Goal: Obtain resource: Obtain resource

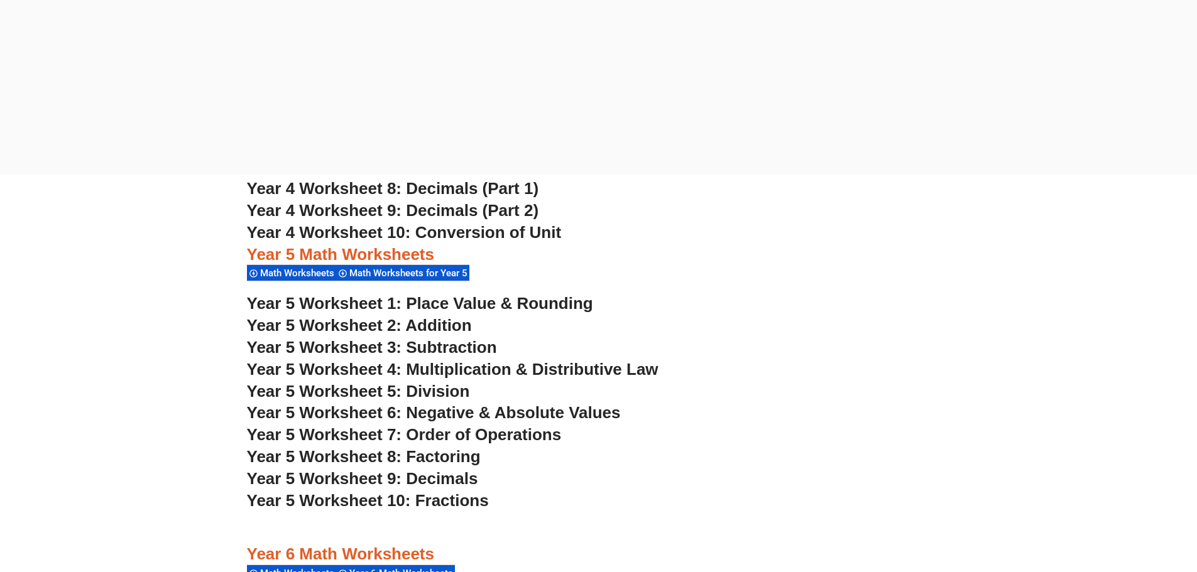
scroll to position [2698, 0]
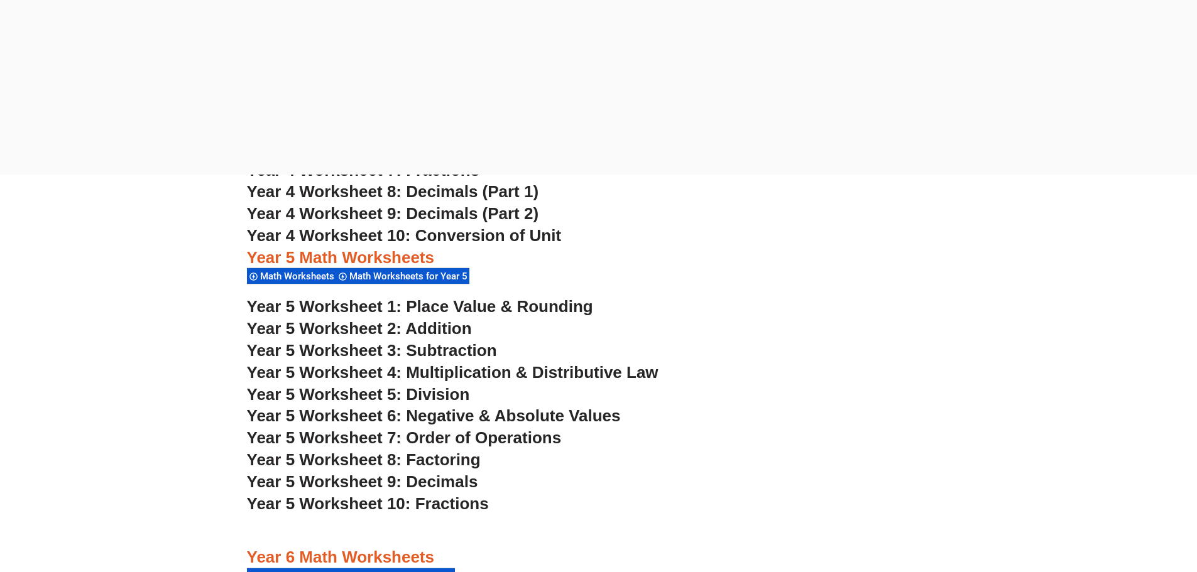
click at [489, 307] on span "Year 5 Worksheet 1: Place Value & Rounding" at bounding box center [420, 306] width 346 height 19
click at [435, 327] on span "Year 5 Worksheet 2: Addition" at bounding box center [359, 328] width 225 height 19
click at [436, 352] on span "Year 5 Worksheet 3: Subtraction" at bounding box center [372, 350] width 250 height 19
click at [552, 371] on span "Year 5 Worksheet 4: Multiplication & Distributive Law" at bounding box center [452, 372] width 411 height 19
click at [438, 391] on span "Year 5 Worksheet 5: Division" at bounding box center [358, 394] width 223 height 19
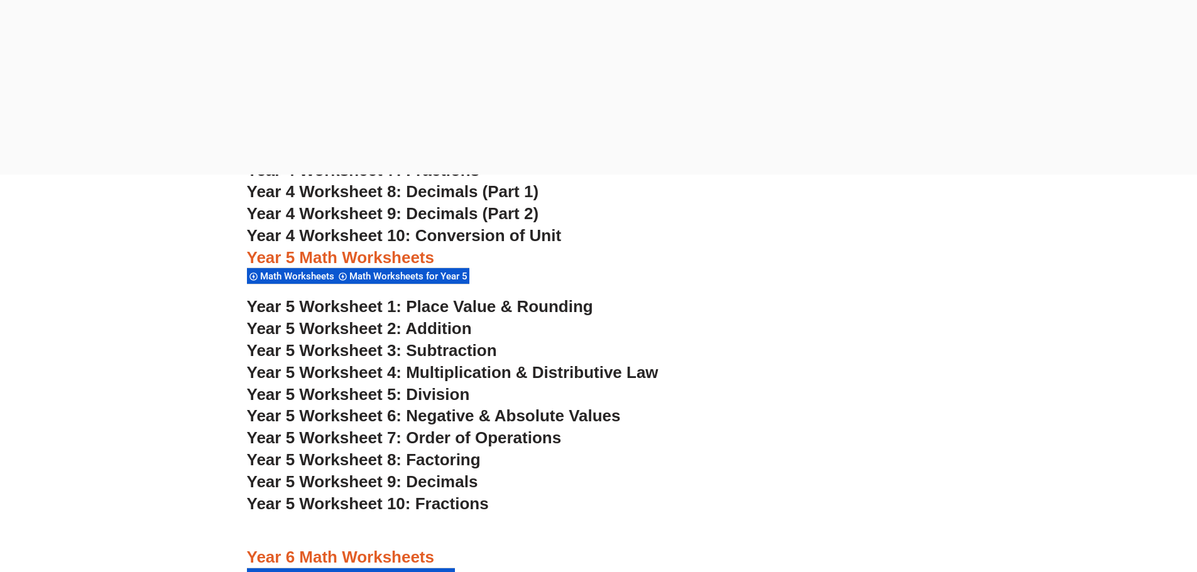
click at [467, 415] on span "Year 5 Worksheet 6: Negative & Absolute Values" at bounding box center [434, 415] width 374 height 19
click at [463, 440] on span "Year 5 Worksheet 7: Order of Operations" at bounding box center [404, 437] width 315 height 19
click at [464, 462] on span "Year 5 Worksheet 8: Factoring" at bounding box center [364, 459] width 234 height 19
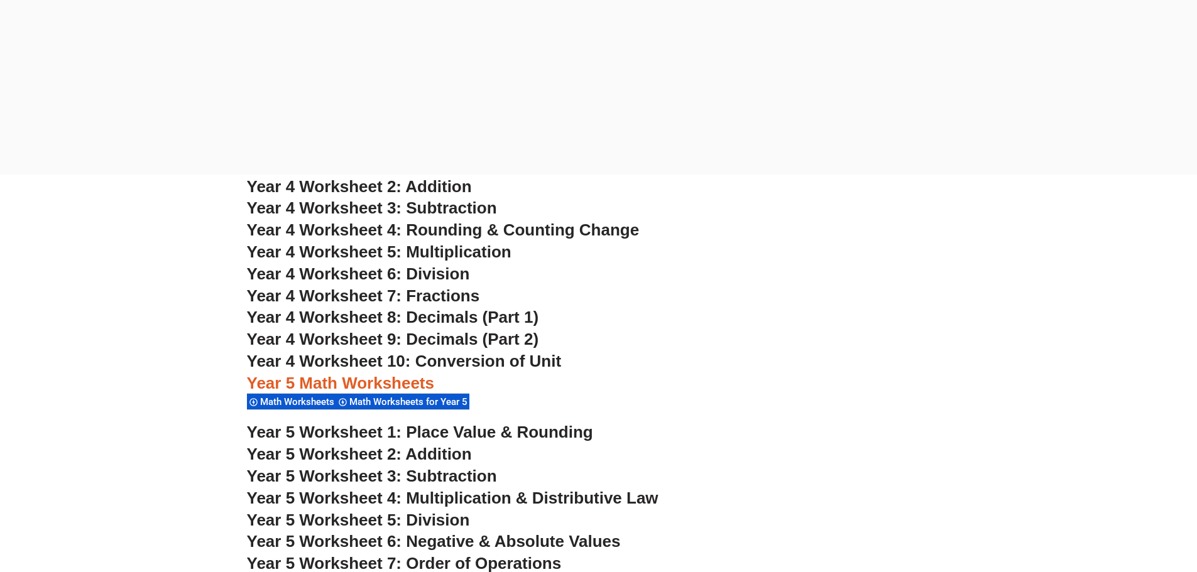
scroll to position [2384, 0]
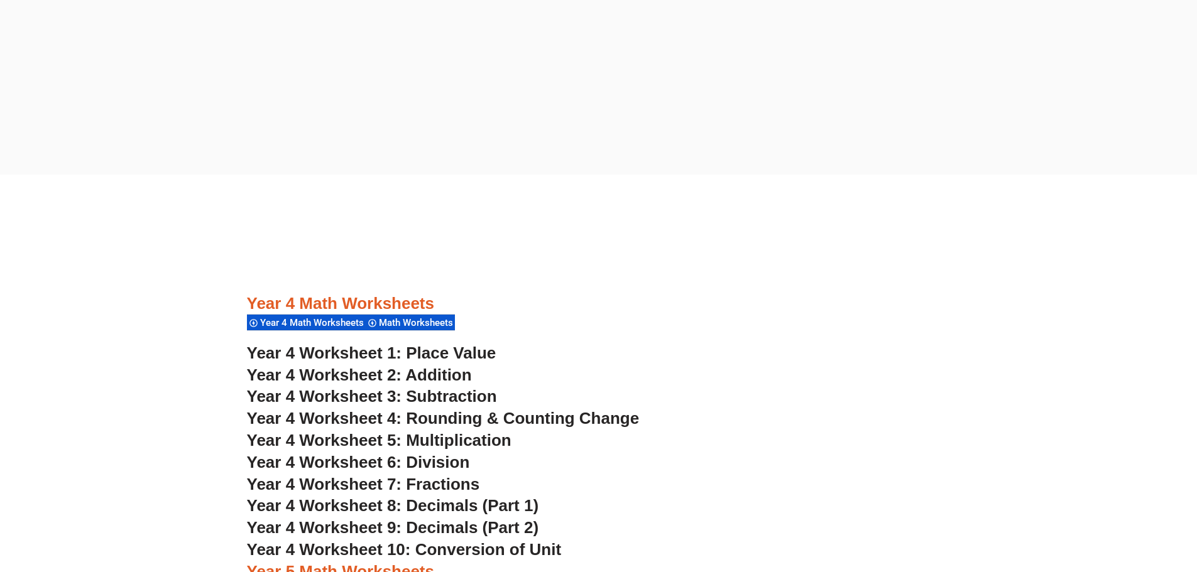
click at [438, 355] on span "Year 4 Worksheet 1: Place Value" at bounding box center [371, 353] width 249 height 19
click at [377, 374] on span "Year 4 Worksheet 2: Addition" at bounding box center [359, 375] width 225 height 19
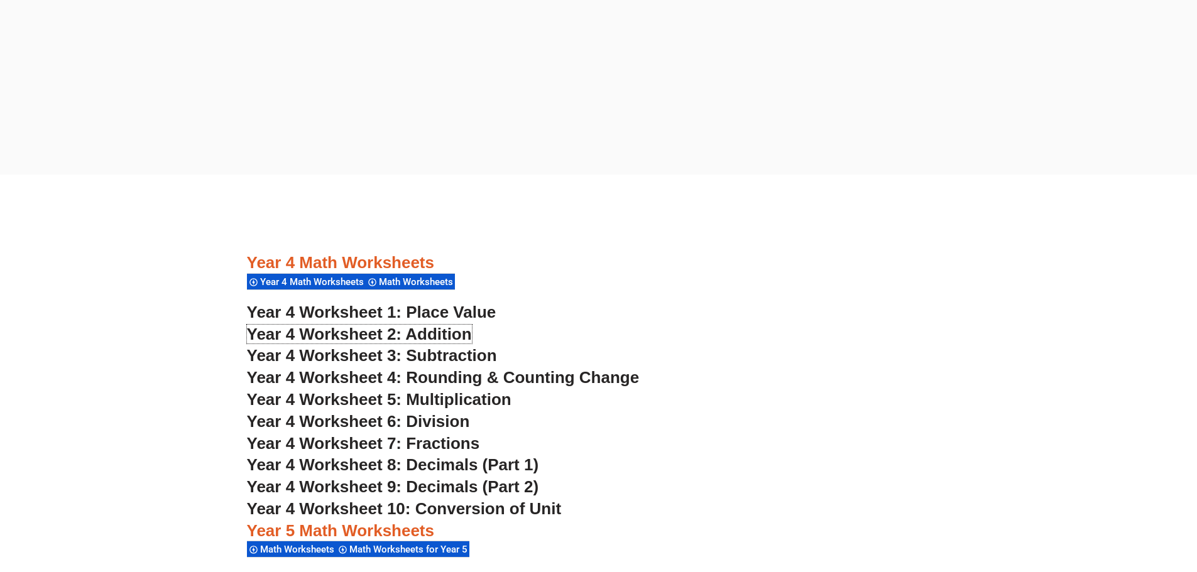
scroll to position [2447, 0]
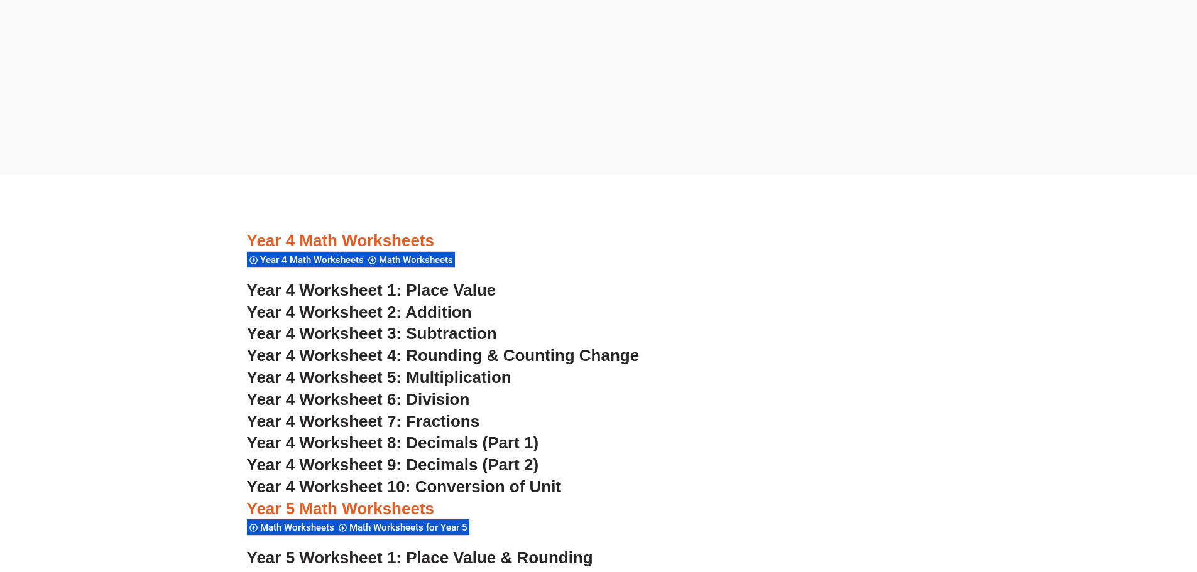
click at [418, 332] on span "Year 4 Worksheet 3: Subtraction" at bounding box center [372, 333] width 250 height 19
click at [427, 358] on span "Year 4 Worksheet 4: Rounding & Counting Change" at bounding box center [443, 355] width 393 height 19
click at [440, 383] on span "Year 4 Worksheet 5: Multiplication" at bounding box center [379, 377] width 264 height 19
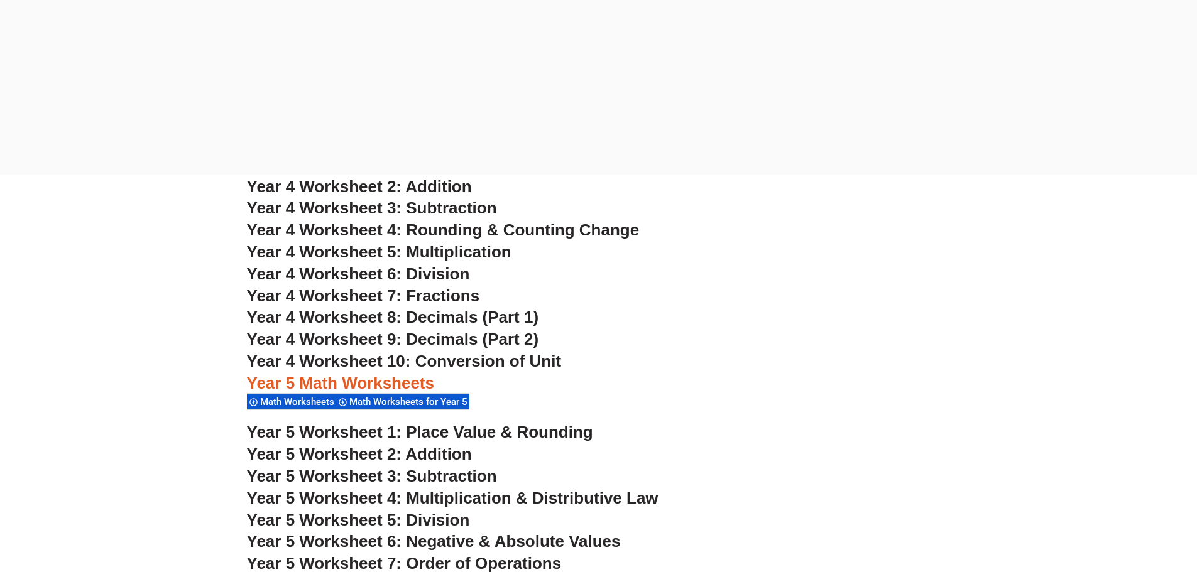
drag, startPoint x: 407, startPoint y: 269, endPoint x: 453, endPoint y: 274, distance: 46.1
click at [407, 269] on span "Year 4 Worksheet 6: Division" at bounding box center [358, 273] width 223 height 19
click at [459, 294] on span "Year 4 Worksheet 7: Fractions" at bounding box center [363, 295] width 233 height 19
click at [423, 361] on span "Year 4 Worksheet 10: Conversion of Unit" at bounding box center [404, 361] width 315 height 19
click at [378, 335] on span "Year 4 Worksheet 9: Decimals (Part 2)" at bounding box center [393, 339] width 292 height 19
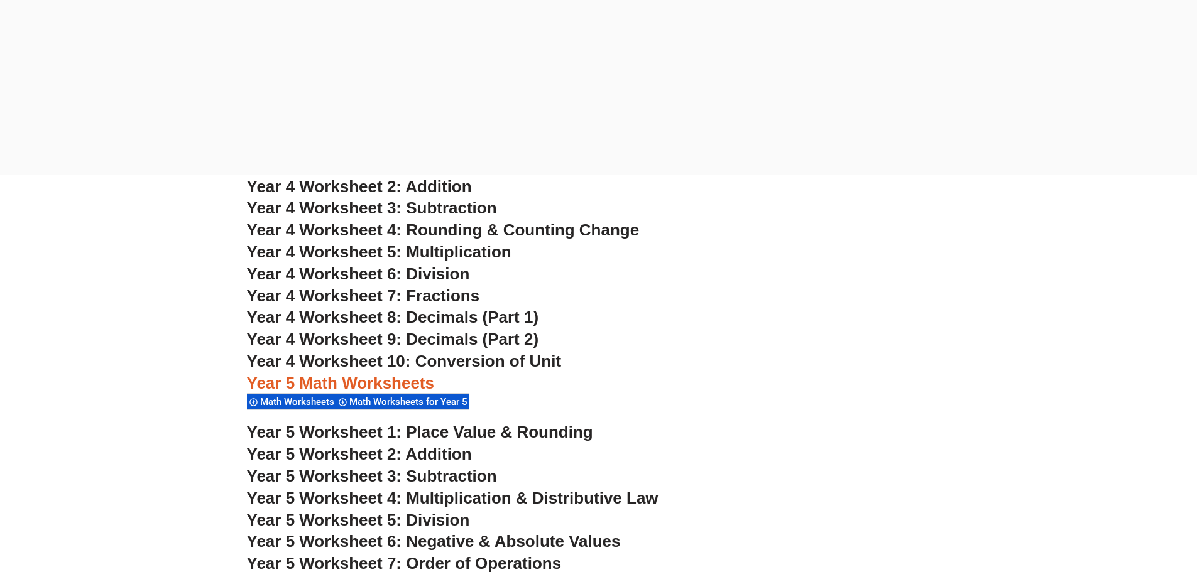
click at [415, 315] on span "Year 4 Worksheet 8: Decimals (Part 1)" at bounding box center [393, 317] width 292 height 19
click at [383, 290] on span "Year 4 Worksheet 7: Fractions" at bounding box center [363, 295] width 233 height 19
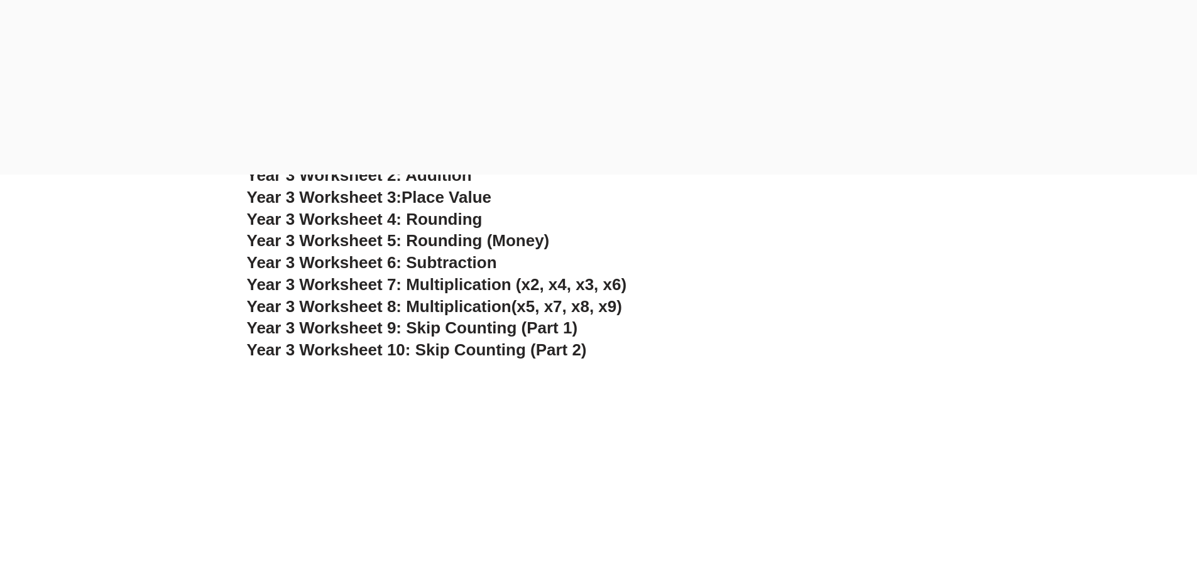
scroll to position [2070, 0]
click at [460, 356] on span "Year 3 Worksheet 10: Skip Counting (Part 2)" at bounding box center [417, 350] width 340 height 19
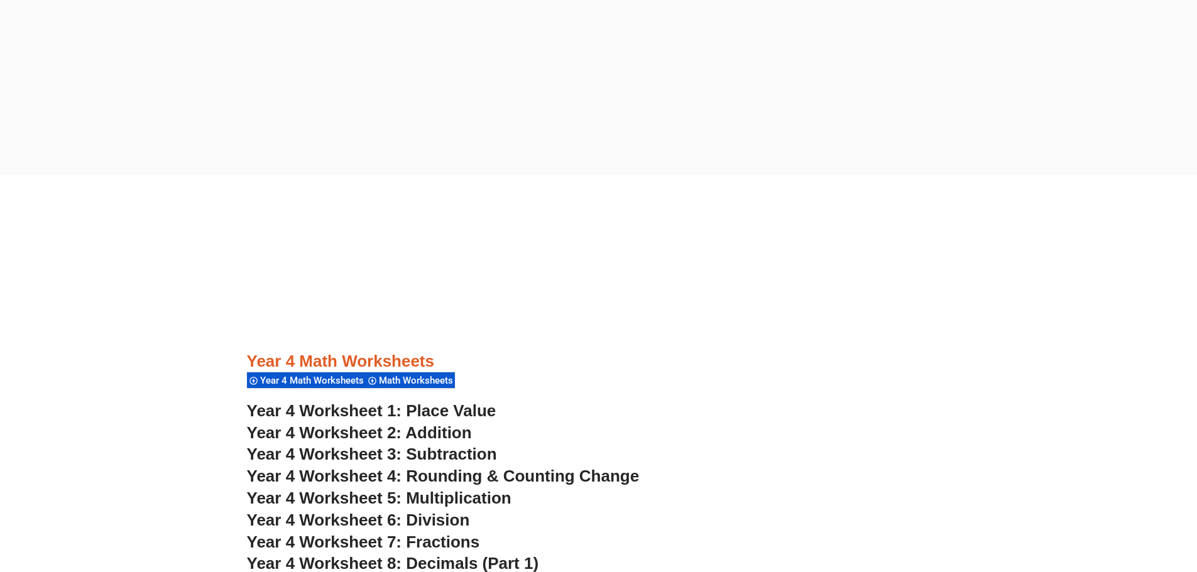
scroll to position [2384, 0]
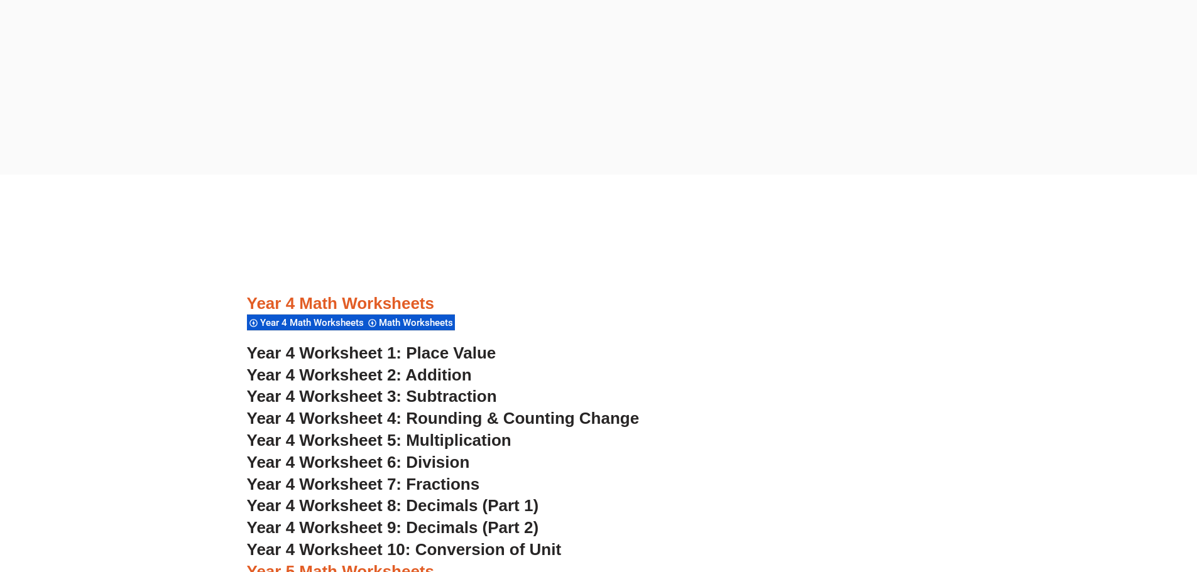
click at [442, 350] on span "Year 4 Worksheet 1: Place Value" at bounding box center [371, 353] width 249 height 19
click at [446, 376] on span "Year 4 Worksheet 2: Addition" at bounding box center [359, 375] width 225 height 19
click at [457, 399] on span "Year 4 Worksheet 3: Subtraction" at bounding box center [372, 396] width 250 height 19
click at [517, 420] on span "Year 4 Worksheet 4: Rounding & Counting Change" at bounding box center [443, 418] width 393 height 19
click at [493, 446] on span "Year 4 Worksheet 5: Multiplication" at bounding box center [379, 440] width 264 height 19
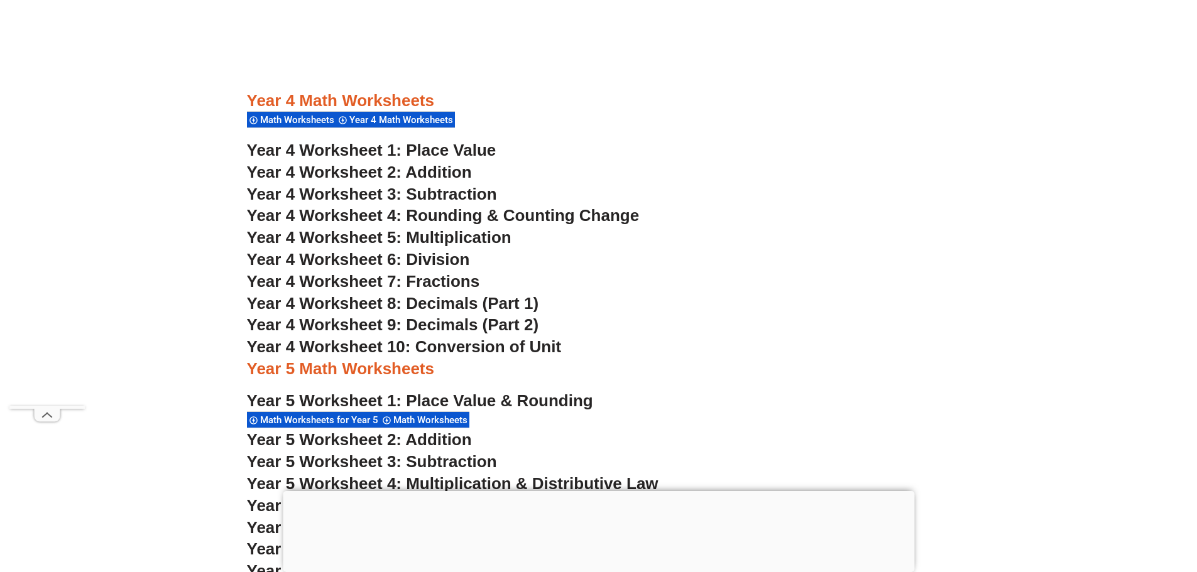
scroll to position [2450, 0]
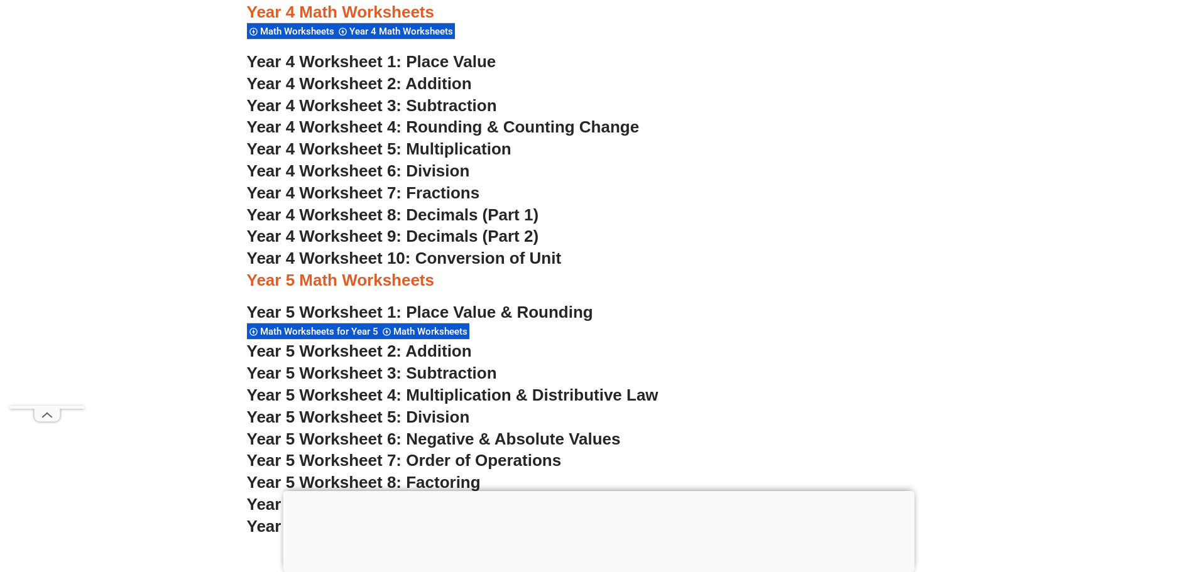
click at [526, 257] on span "Year 4 Worksheet 10: Conversion of Unit" at bounding box center [404, 258] width 315 height 19
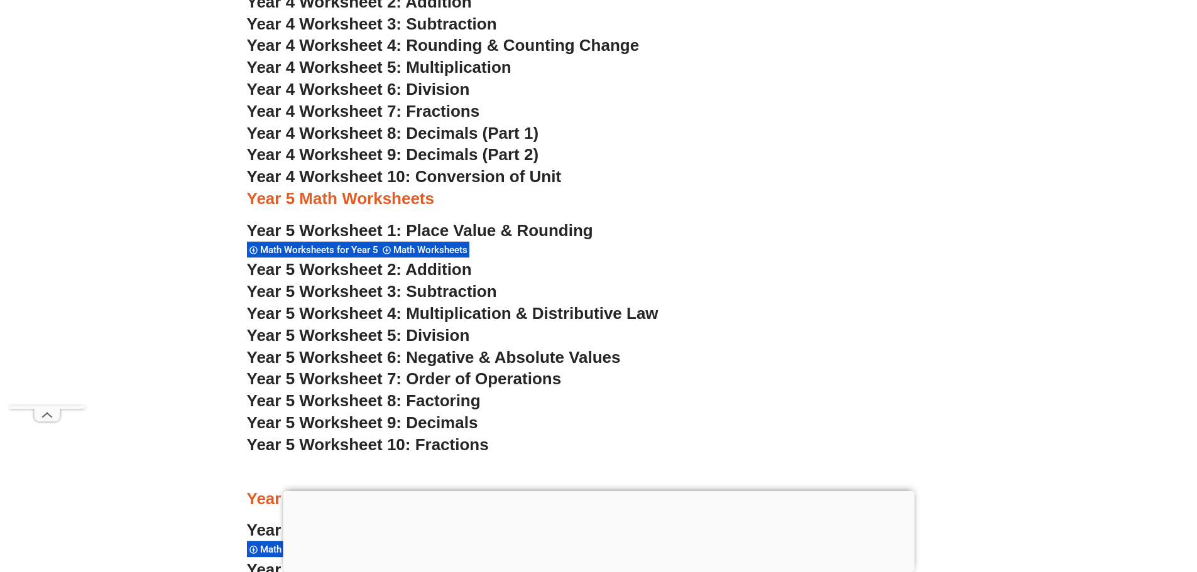
scroll to position [2638, 0]
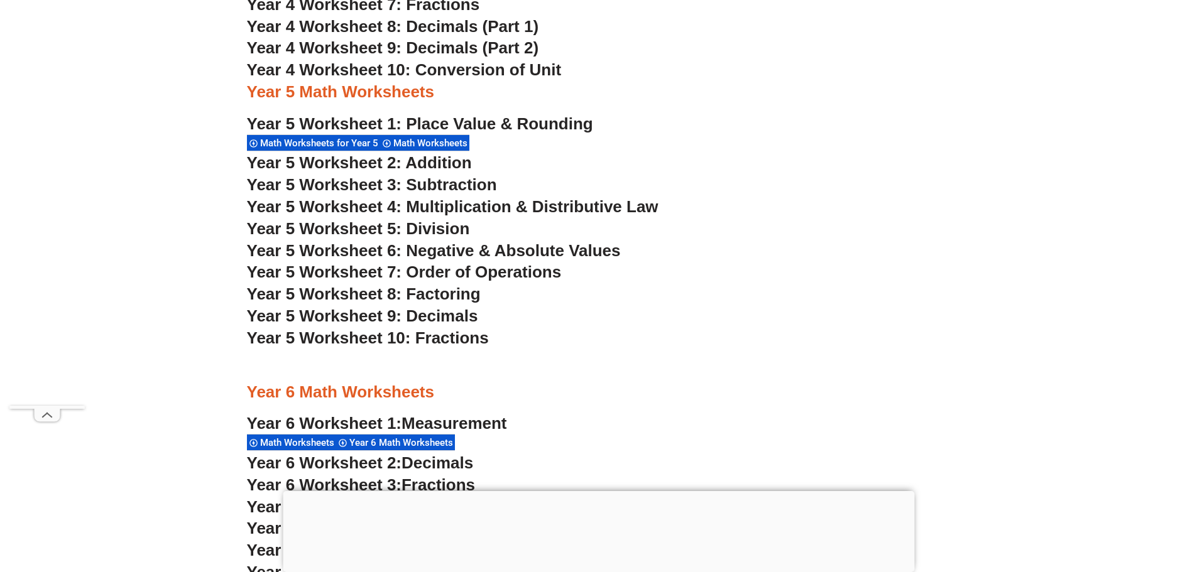
click at [470, 344] on span "Year 5 Worksheet 10: Fractions" at bounding box center [368, 338] width 242 height 19
click at [452, 318] on span "Year 5 Worksheet 9: Decimals" at bounding box center [362, 316] width 231 height 19
click at [434, 299] on span "Year 5 Worksheet 8: Factoring" at bounding box center [364, 294] width 234 height 19
click at [425, 269] on span "Year 5 Worksheet 7: Order of Operations" at bounding box center [404, 272] width 315 height 19
